Goal: Transaction & Acquisition: Obtain resource

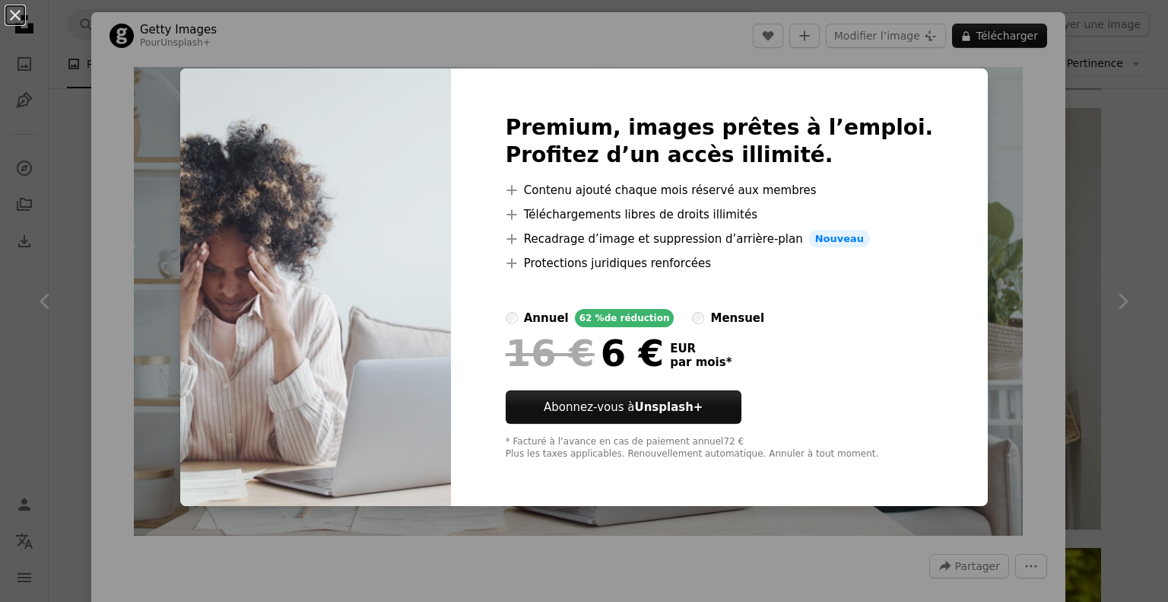
click at [964, 148] on div "An X shape Premium, images prêtes à l’emploi. Profitez d’un accès illimité. A p…" at bounding box center [584, 301] width 1168 height 602
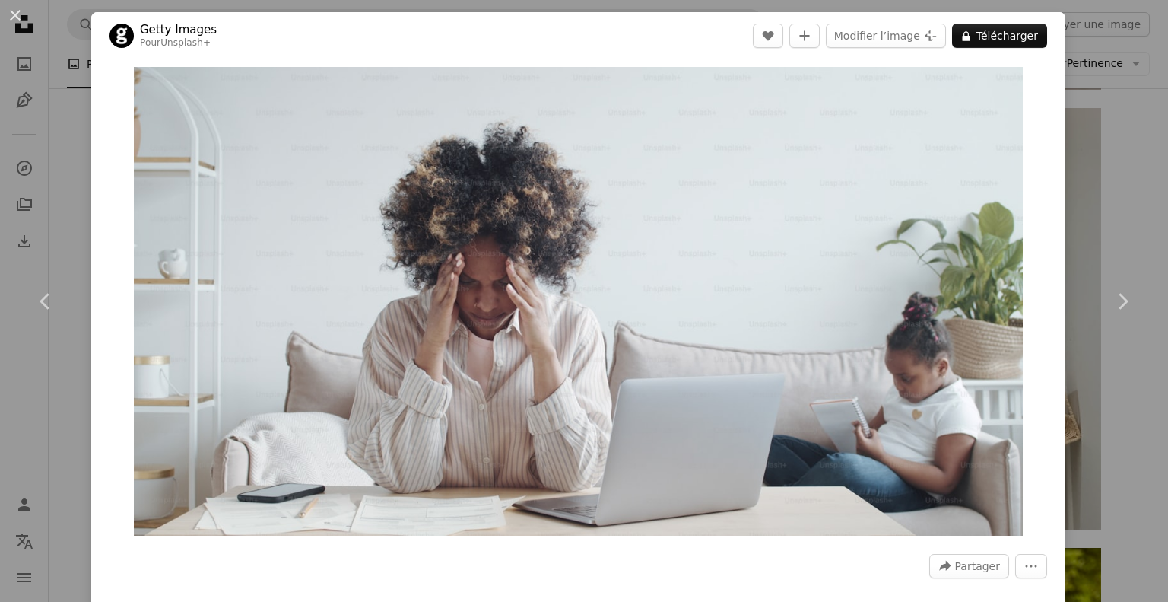
click at [1100, 132] on div "An X shape Chevron left Chevron right Getty Images Pour Unsplash+ A heart A plu…" at bounding box center [584, 301] width 1168 height 602
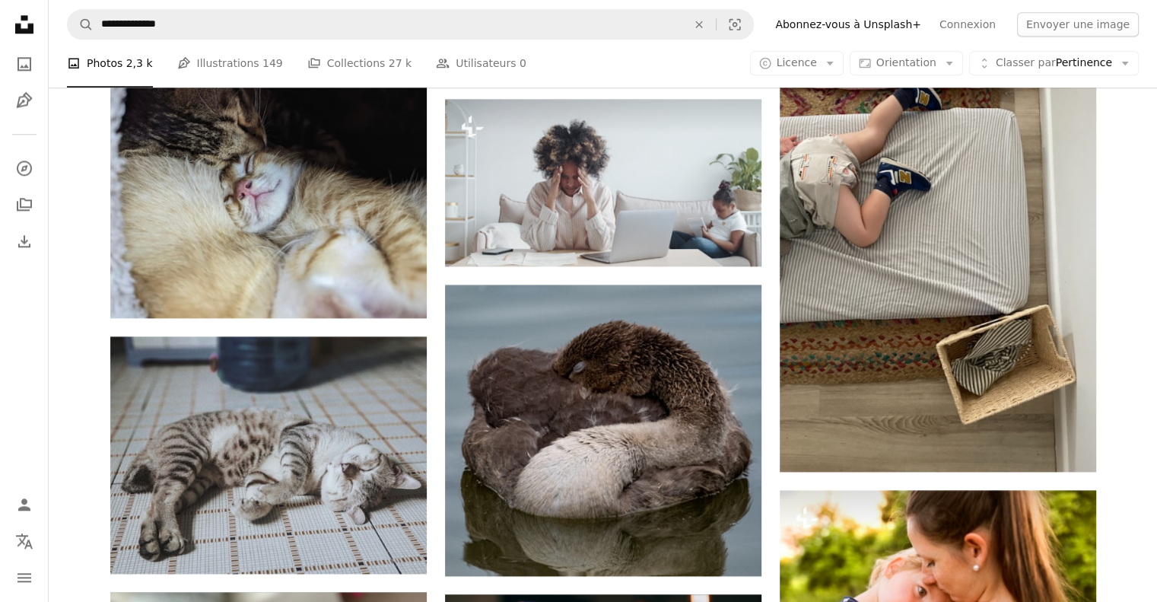
scroll to position [1749, 0]
